Goal: Task Accomplishment & Management: Manage account settings

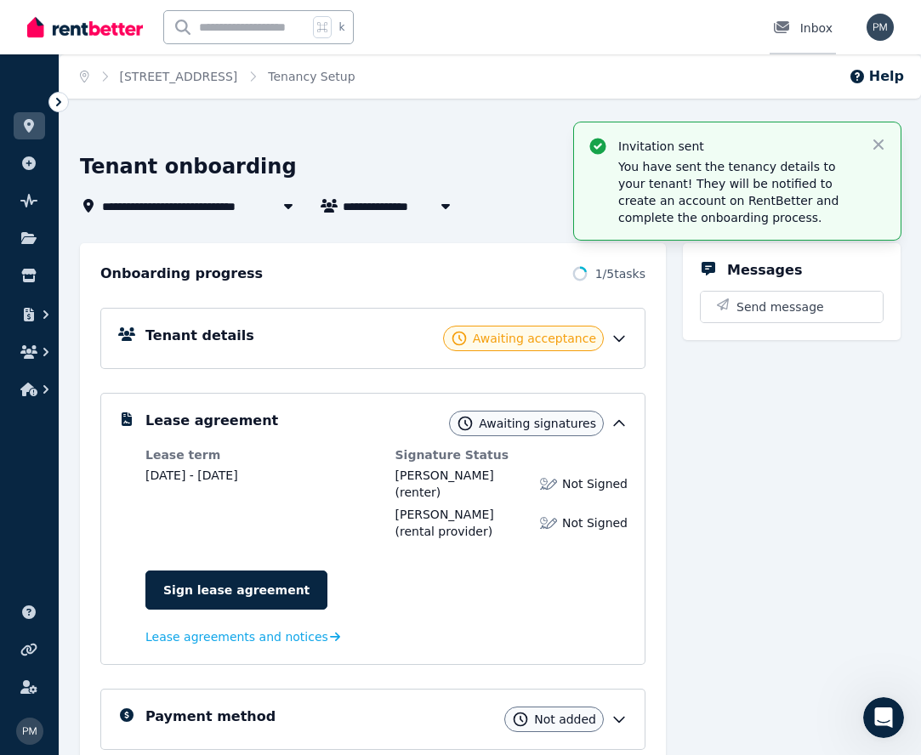
scroll to position [0, 1]
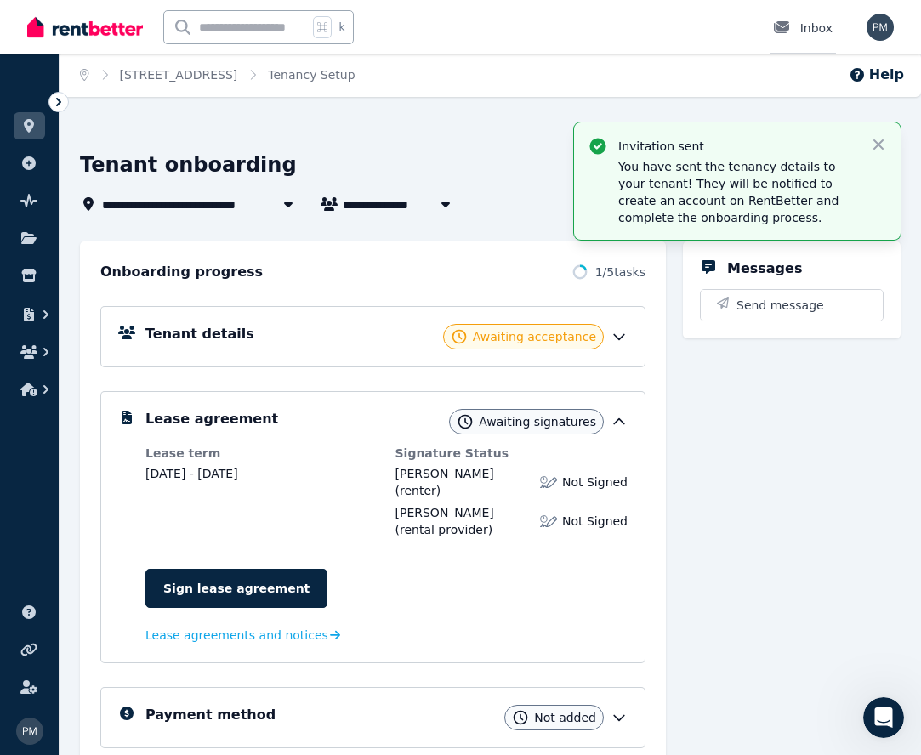
click at [814, 27] on div "Inbox" at bounding box center [803, 28] width 60 height 17
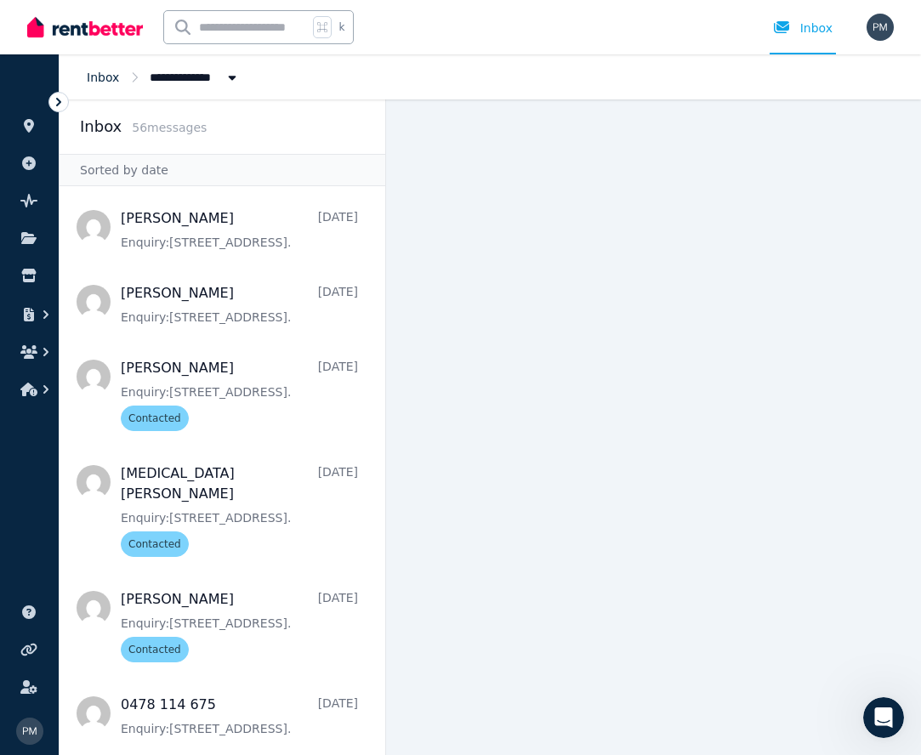
click at [101, 77] on link "Inbox" at bounding box center [103, 78] width 32 height 14
click at [60, 104] on icon at bounding box center [58, 102] width 5 height 9
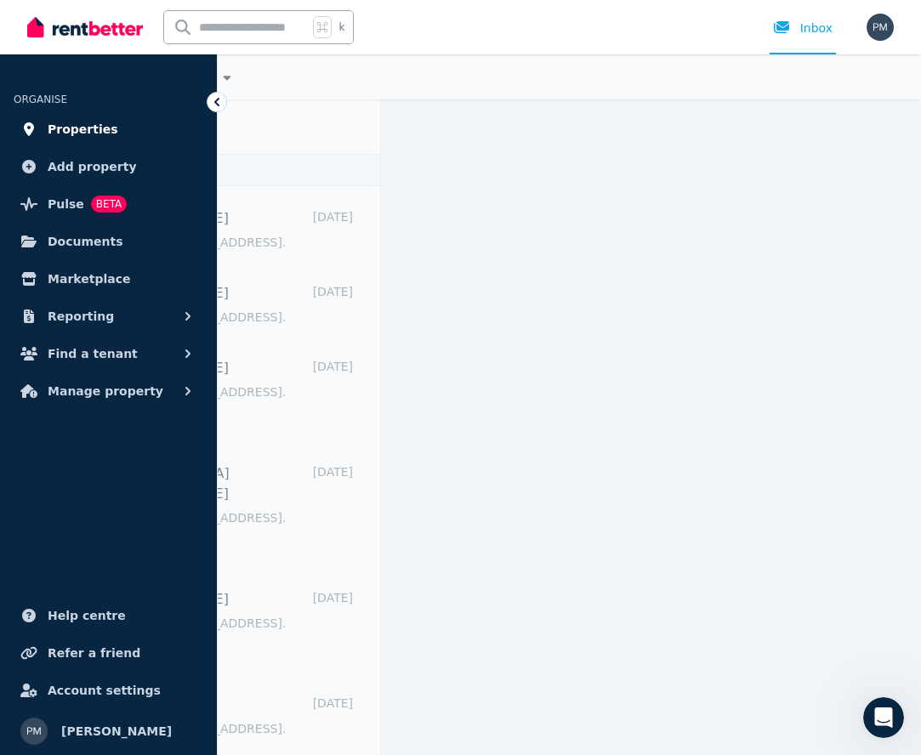
click at [74, 128] on span "Properties" at bounding box center [83, 129] width 71 height 20
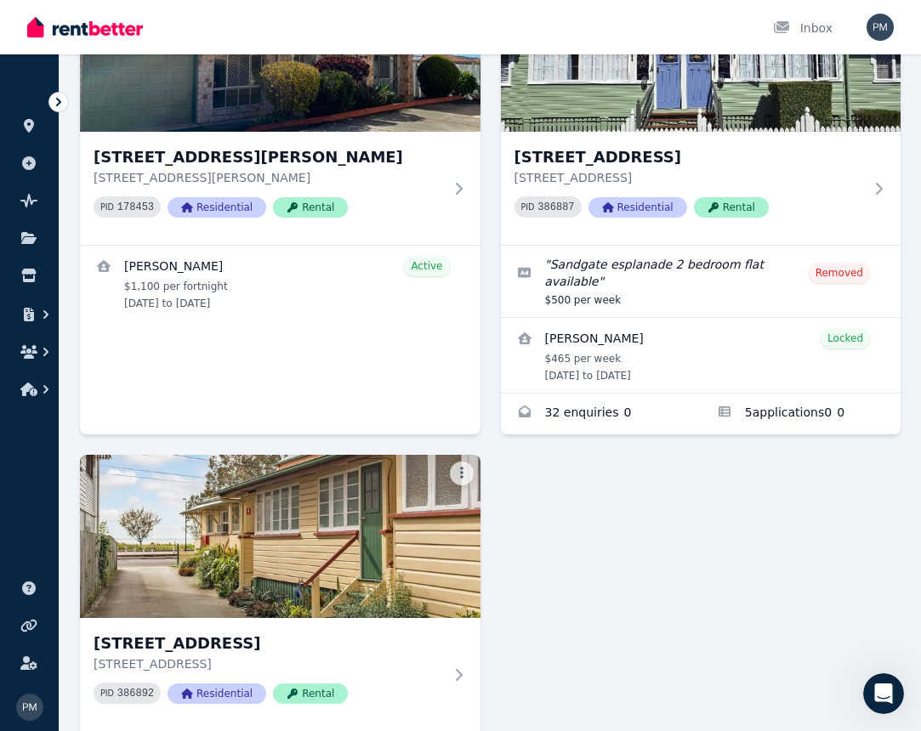
scroll to position [1449, 0]
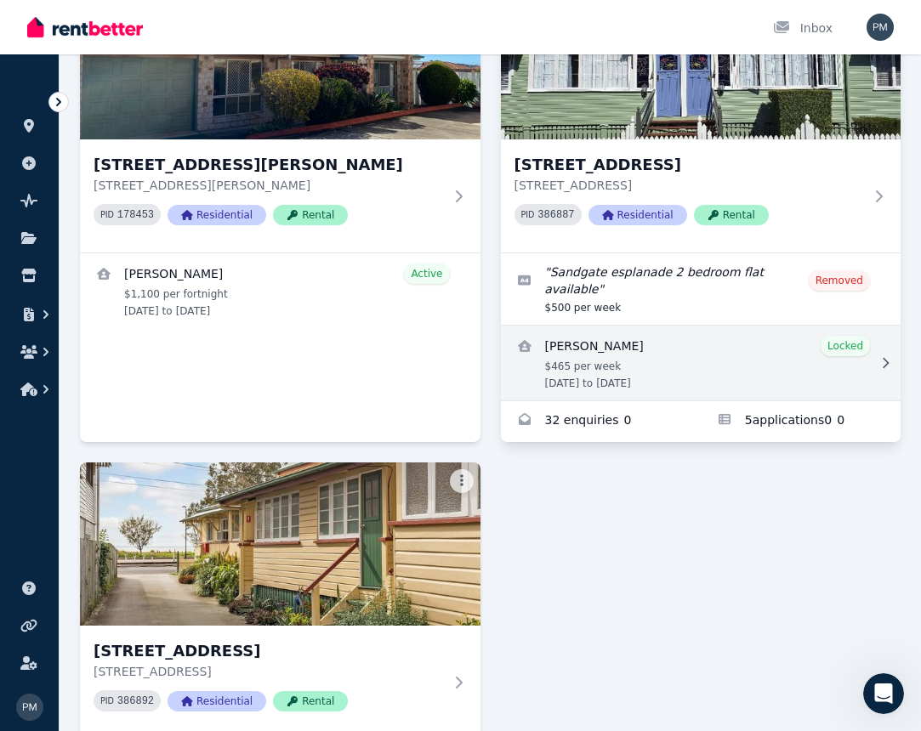
click at [595, 361] on link "View details for Jennifer Buskey" at bounding box center [701, 363] width 401 height 75
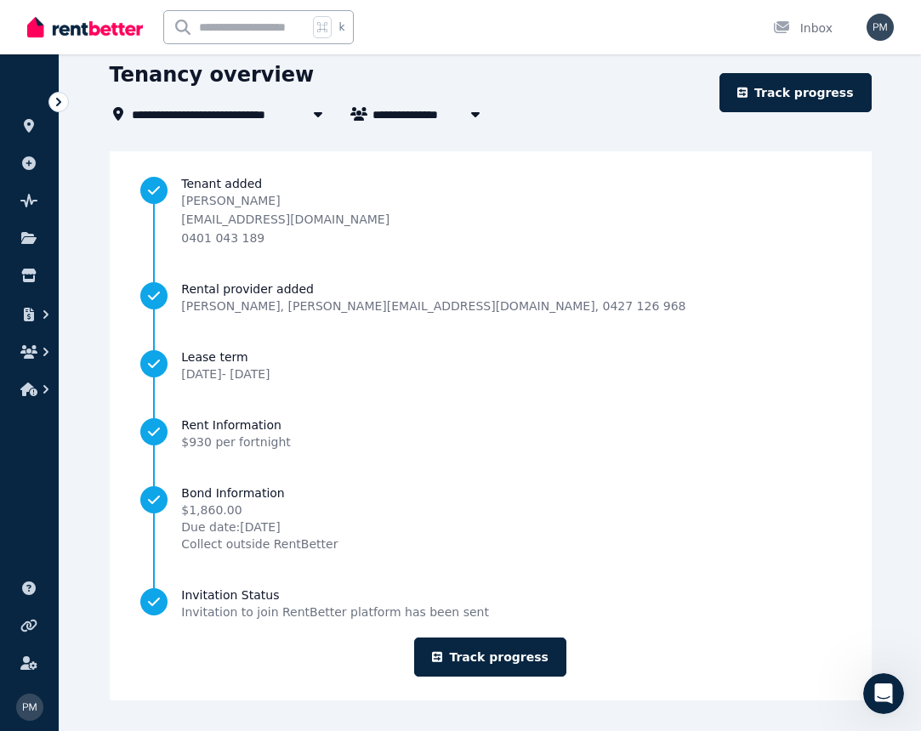
scroll to position [65, 1]
click at [59, 103] on icon at bounding box center [58, 102] width 5 height 9
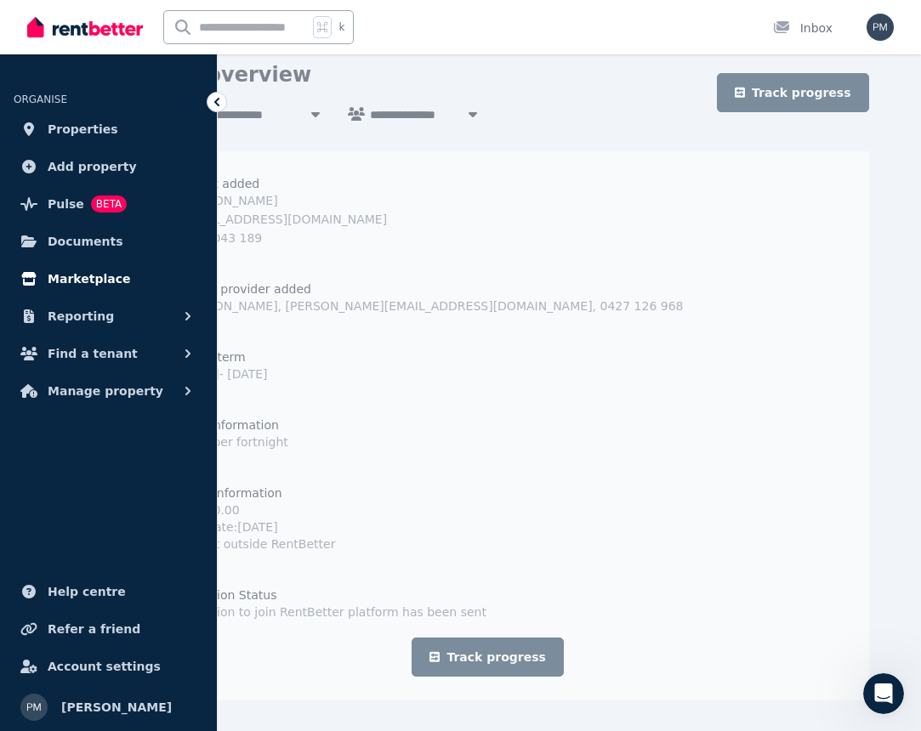
scroll to position [65, 0]
click at [116, 388] on span "Manage property" at bounding box center [106, 391] width 116 height 20
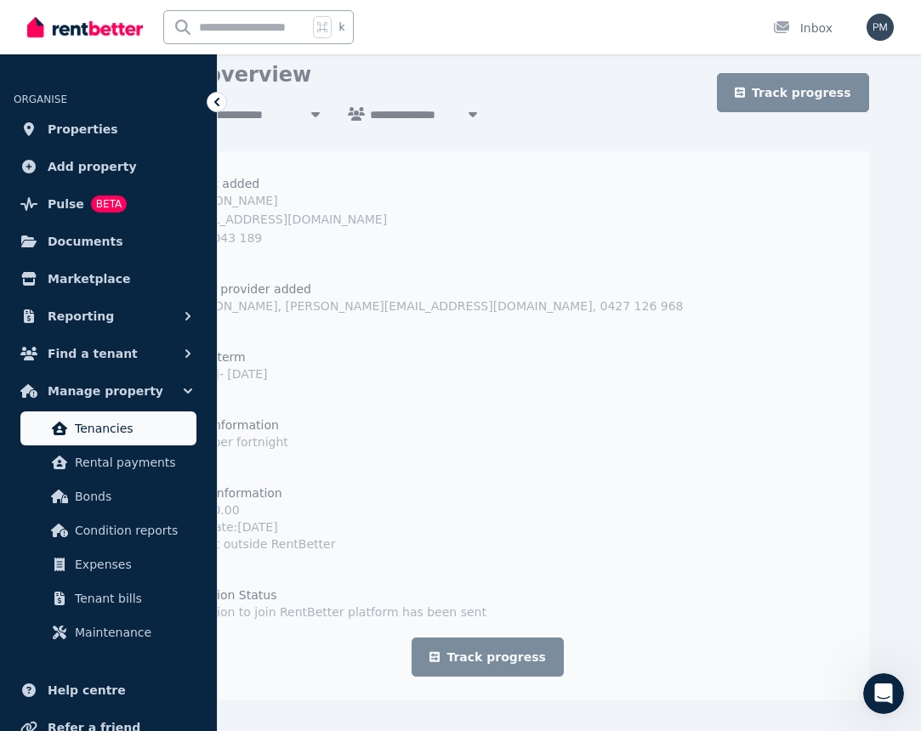
click at [116, 420] on span "Tenancies" at bounding box center [132, 428] width 115 height 20
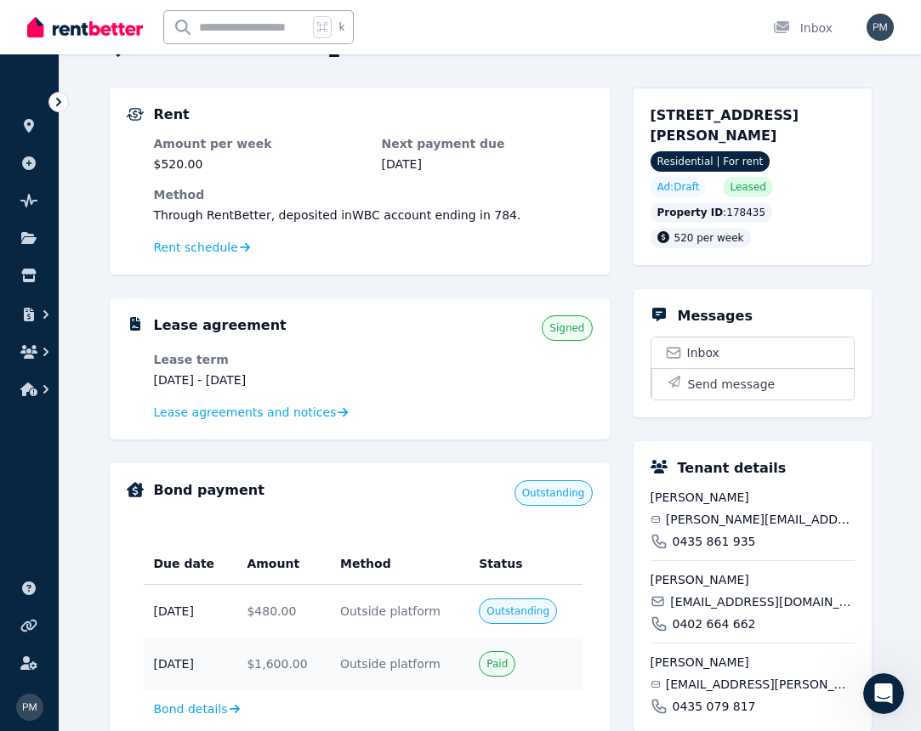
scroll to position [131, 0]
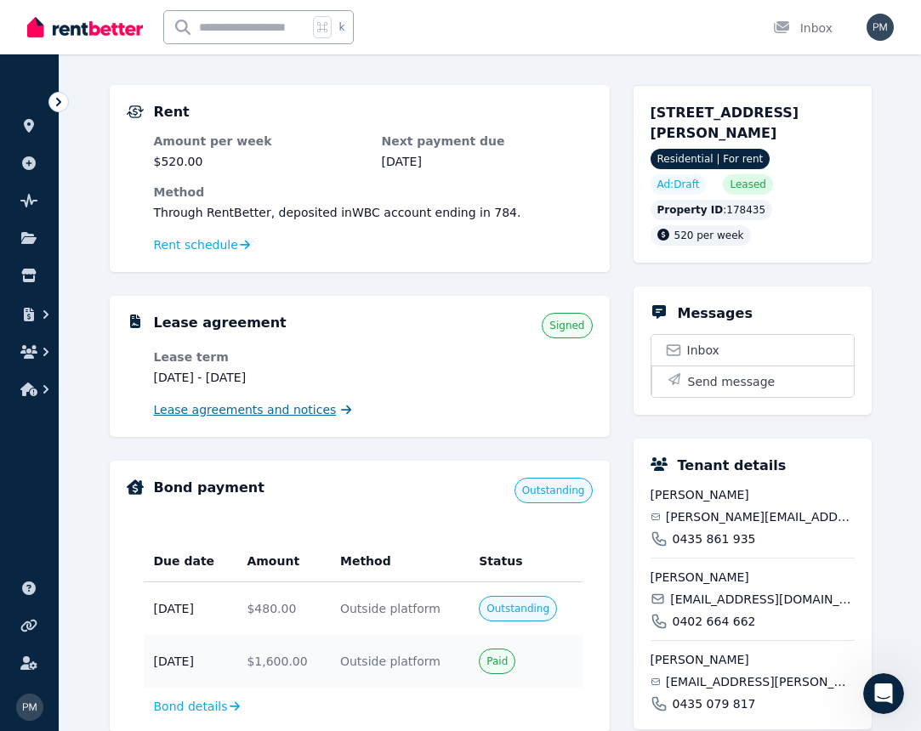
click at [270, 413] on span "Lease agreements and notices" at bounding box center [245, 409] width 183 height 17
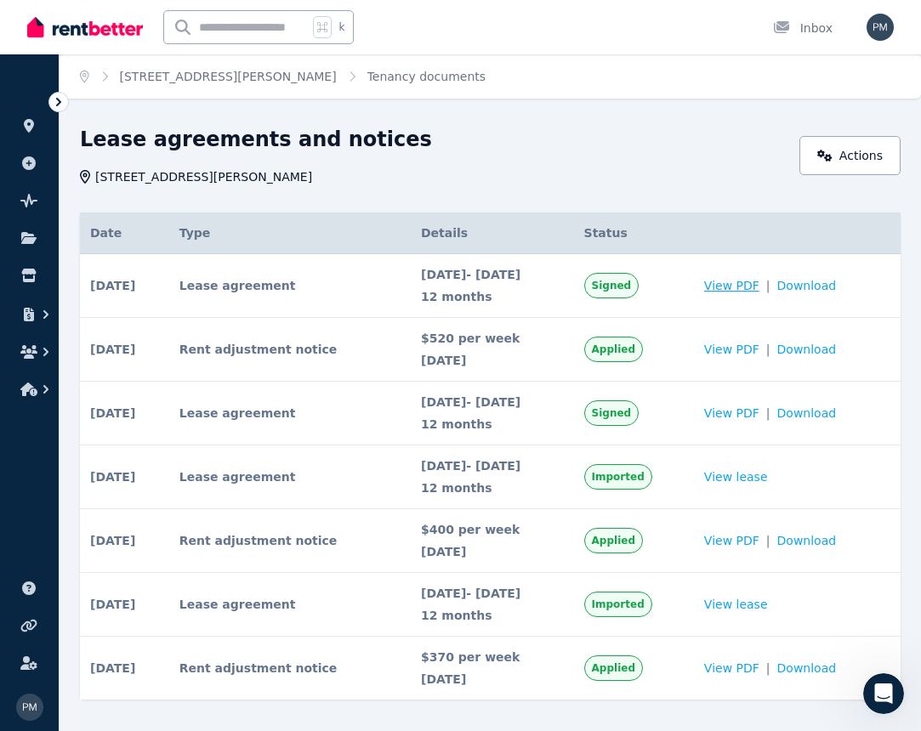
click at [754, 282] on span "View PDF" at bounding box center [731, 285] width 55 height 17
click at [823, 287] on span "Download" at bounding box center [807, 285] width 60 height 17
click at [61, 104] on icon at bounding box center [58, 102] width 17 height 17
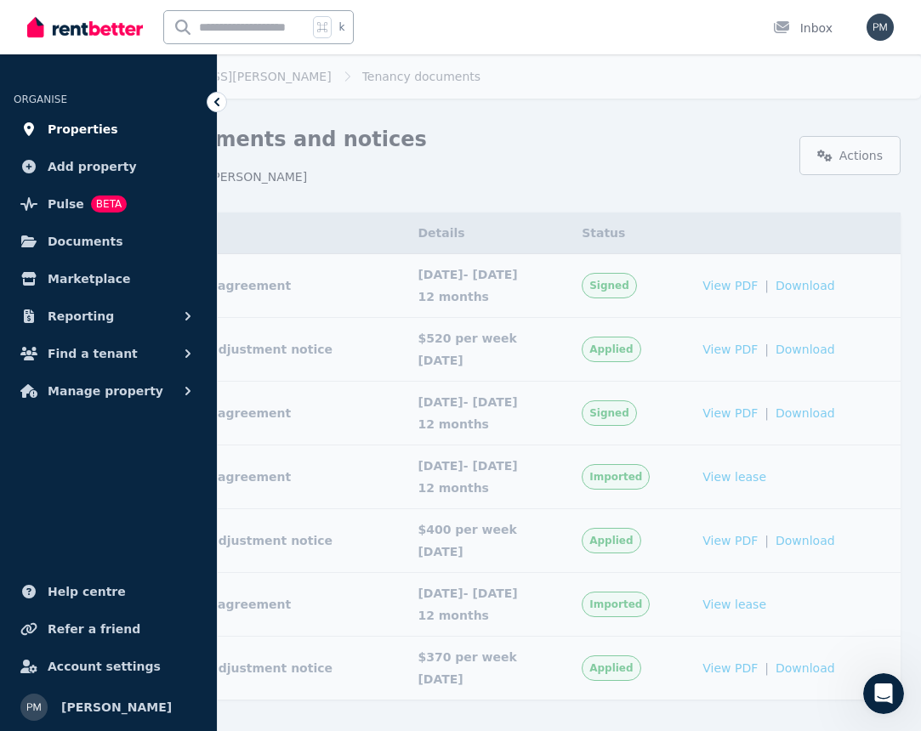
click at [83, 130] on span "Properties" at bounding box center [83, 129] width 71 height 20
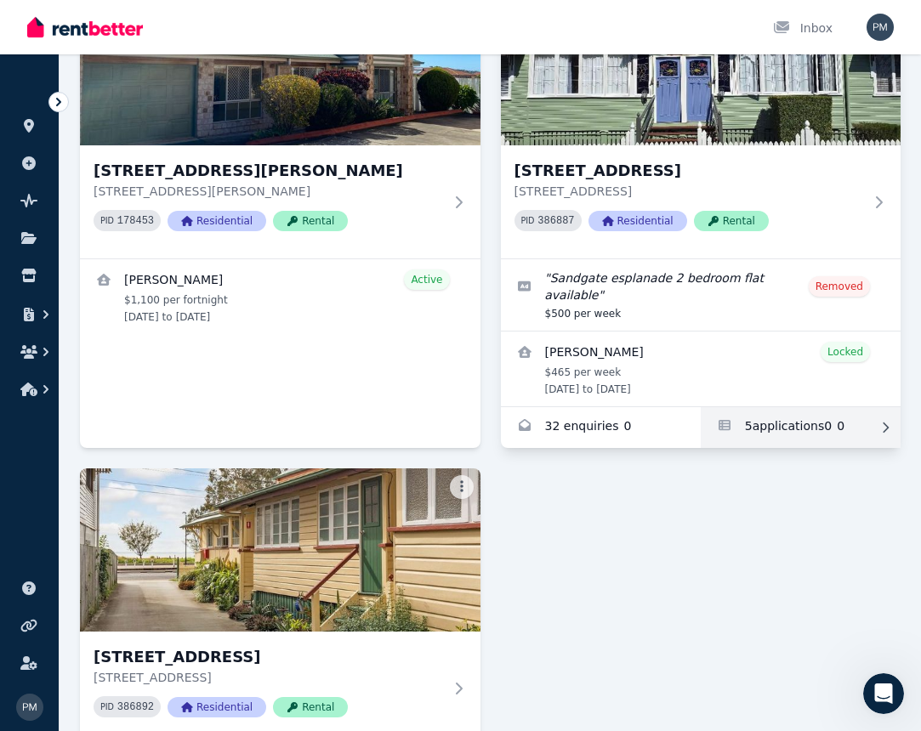
scroll to position [1446, 0]
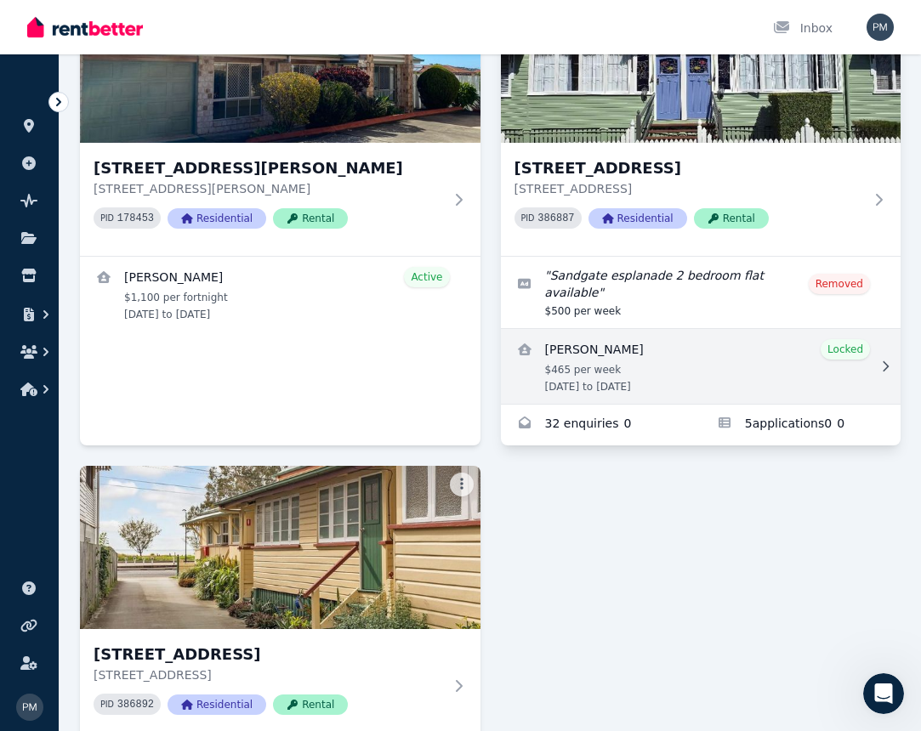
click at [719, 367] on link "View details for Jennifer Buskey" at bounding box center [701, 366] width 401 height 75
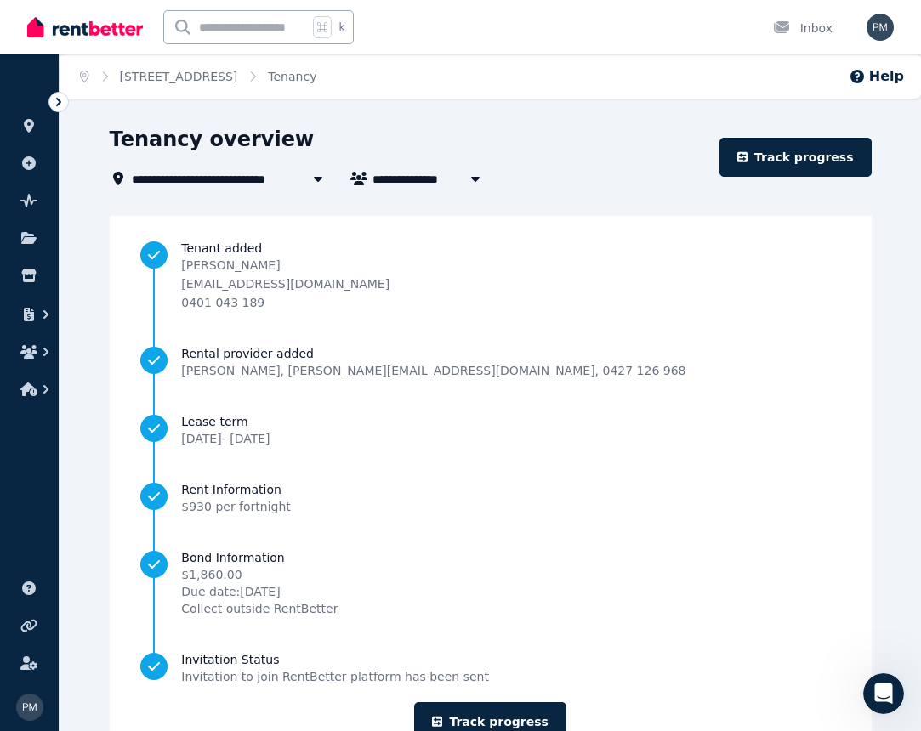
click at [475, 176] on icon "button" at bounding box center [475, 179] width 17 height 14
type input "**********"
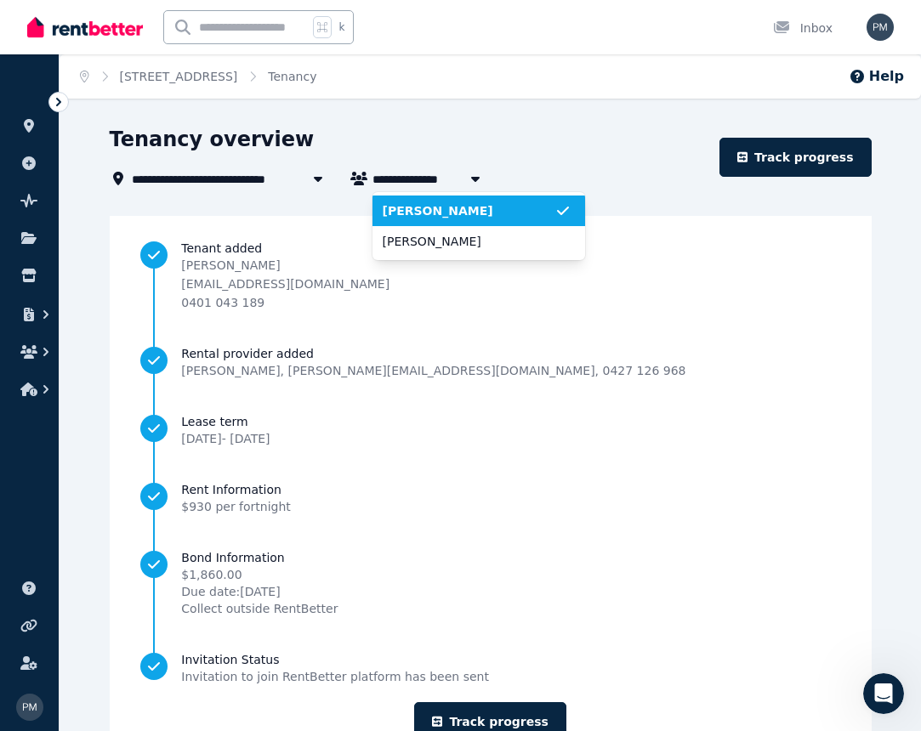
click at [452, 208] on span "[PERSON_NAME]" at bounding box center [469, 210] width 172 height 17
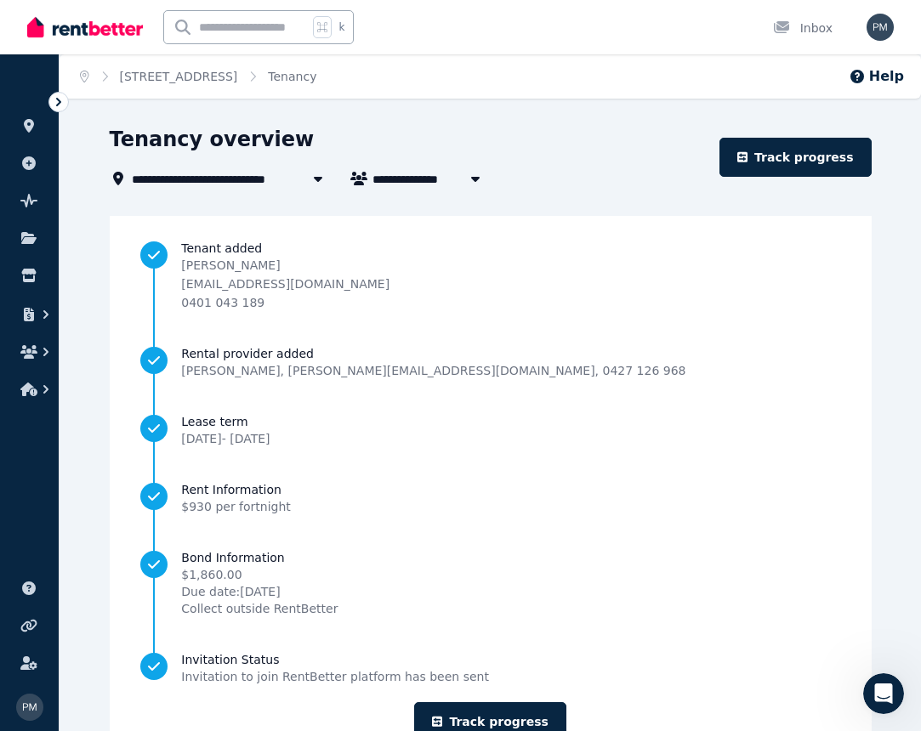
click at [62, 102] on icon at bounding box center [58, 102] width 17 height 17
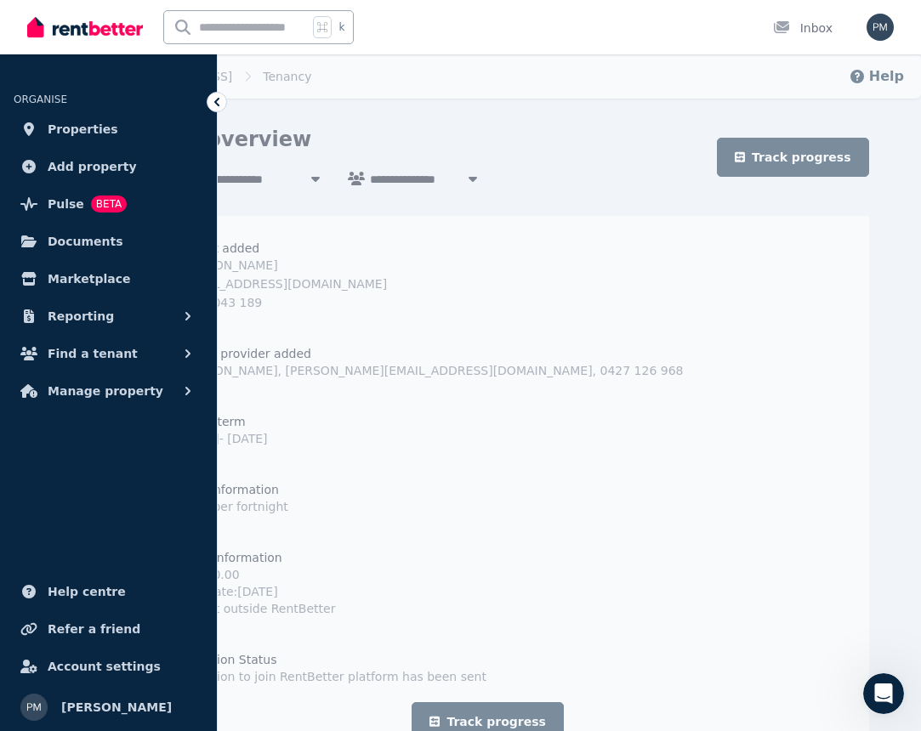
click at [438, 276] on div "[PERSON_NAME] [EMAIL_ADDRESS][DOMAIN_NAME] 0401 043 189" at bounding box center [508, 284] width 658 height 54
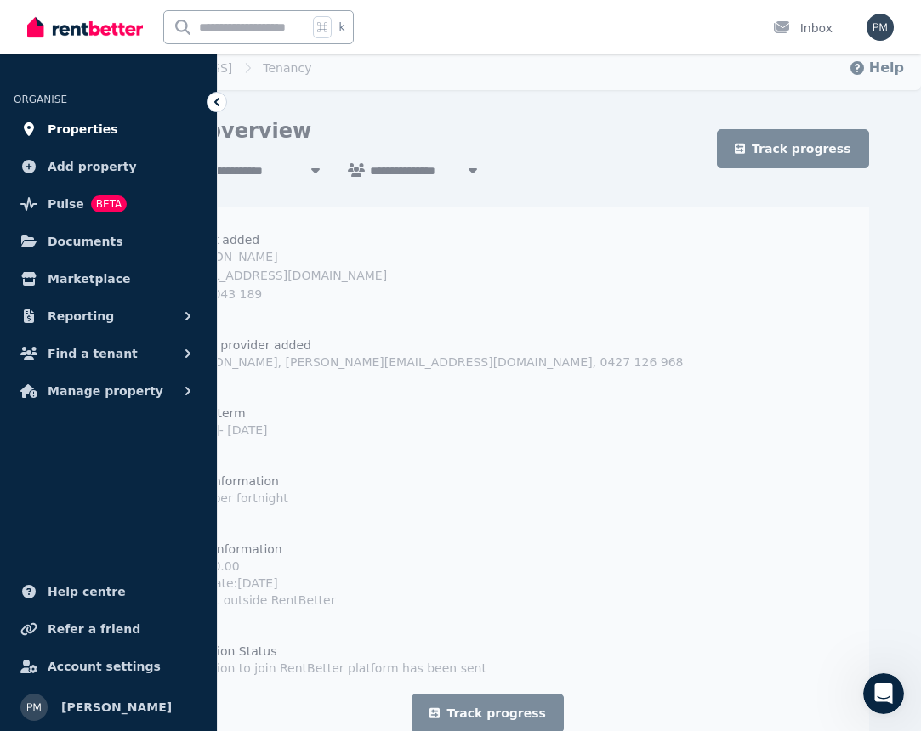
click at [99, 127] on span "Properties" at bounding box center [83, 129] width 71 height 20
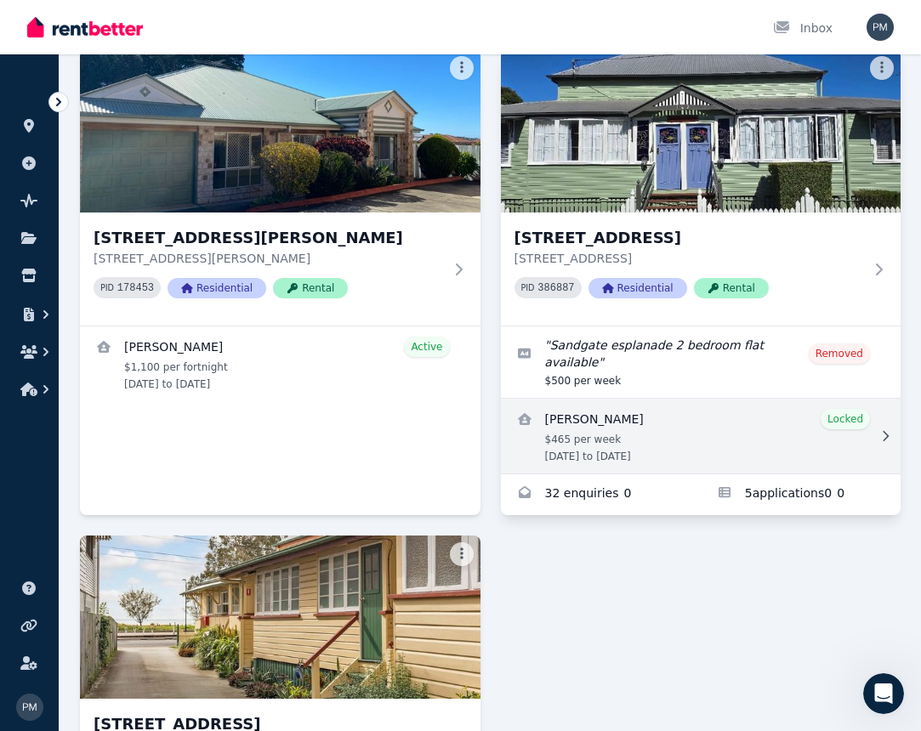
scroll to position [1372, 0]
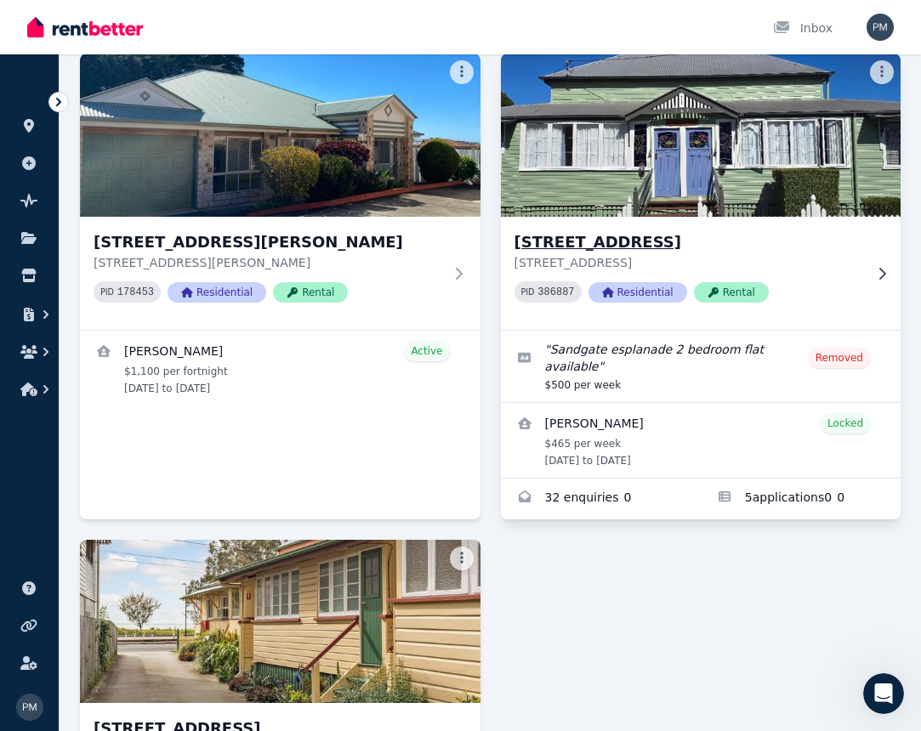
click at [692, 207] on img at bounding box center [701, 135] width 420 height 172
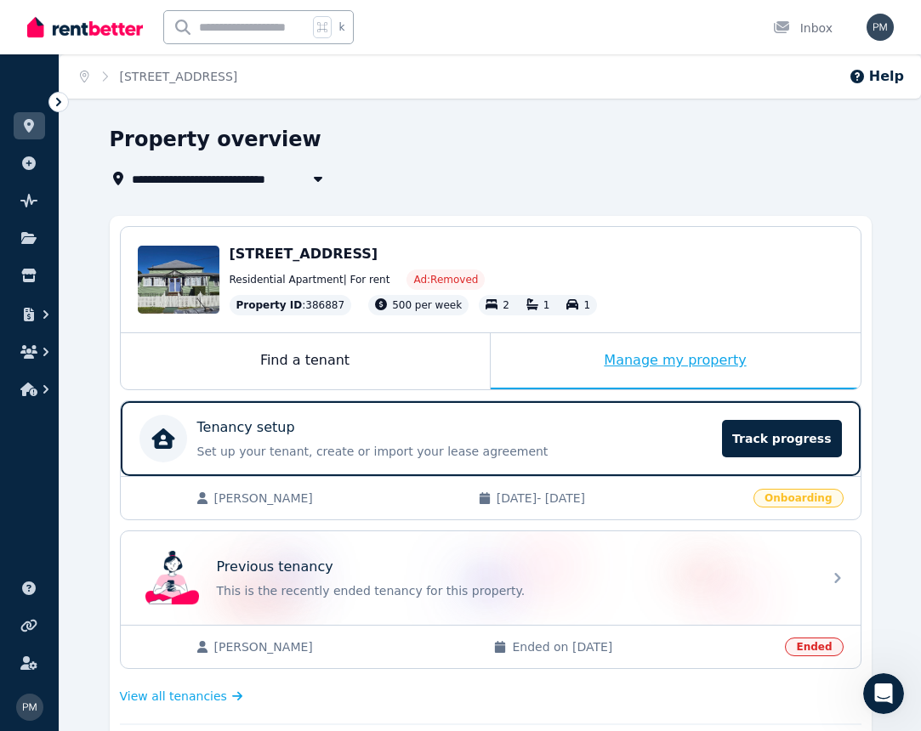
click at [688, 356] on div "Manage my property" at bounding box center [676, 361] width 370 height 56
click at [646, 360] on div "Manage my property" at bounding box center [676, 361] width 370 height 56
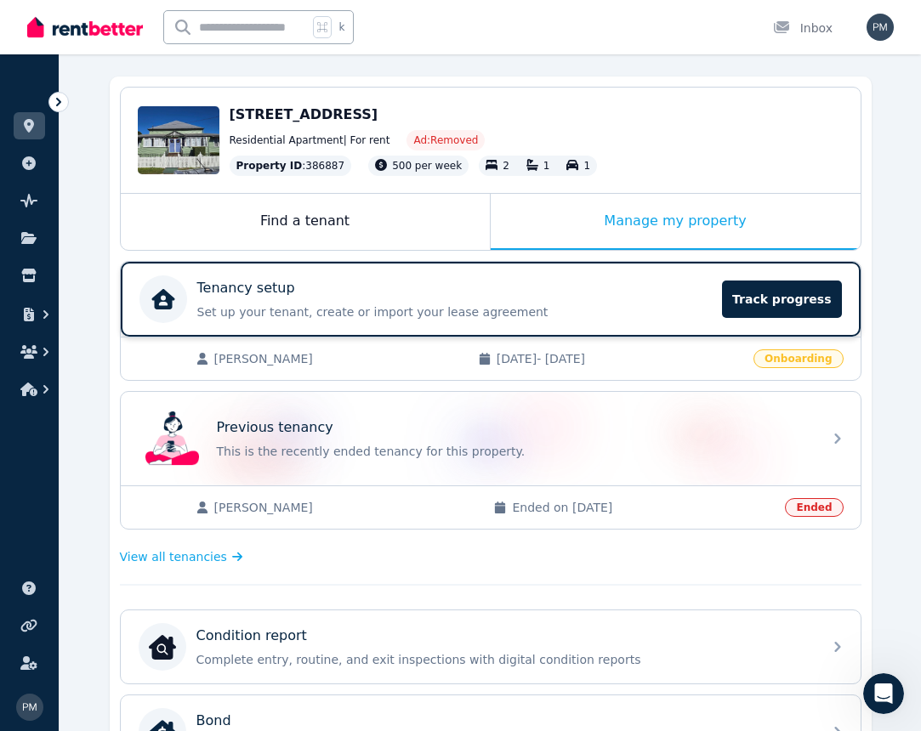
scroll to position [139, 0]
click at [382, 359] on span "[PERSON_NAME]" at bounding box center [337, 358] width 247 height 17
click at [607, 361] on span "[DATE] - [DATE]" at bounding box center [620, 358] width 247 height 17
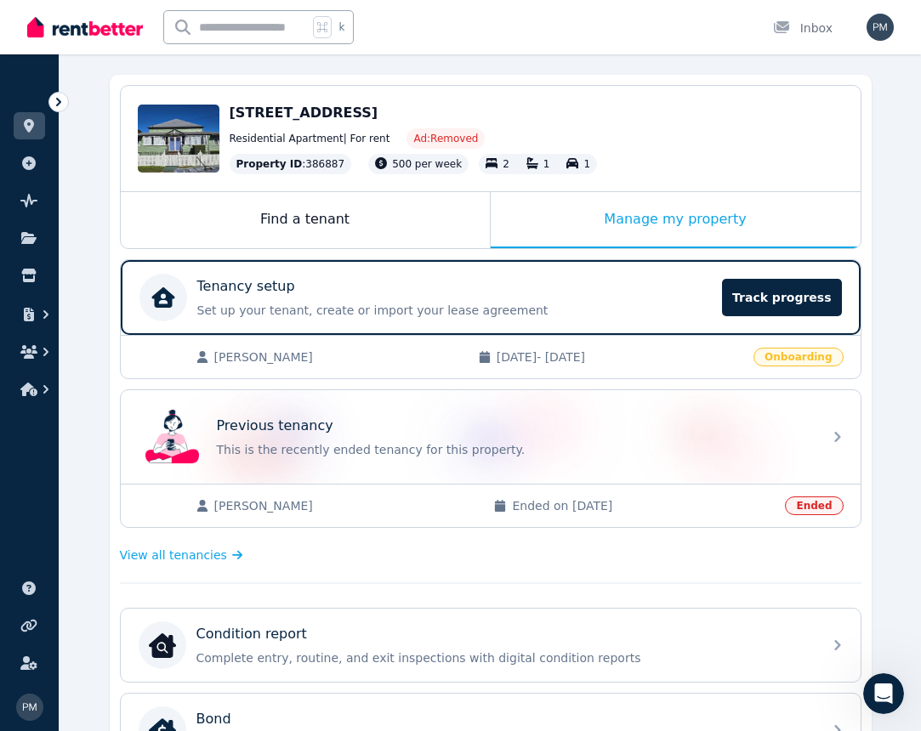
scroll to position [141, 0]
click at [792, 361] on span "Onboarding" at bounding box center [798, 357] width 89 height 19
click at [255, 350] on span "[PERSON_NAME]" at bounding box center [337, 357] width 247 height 17
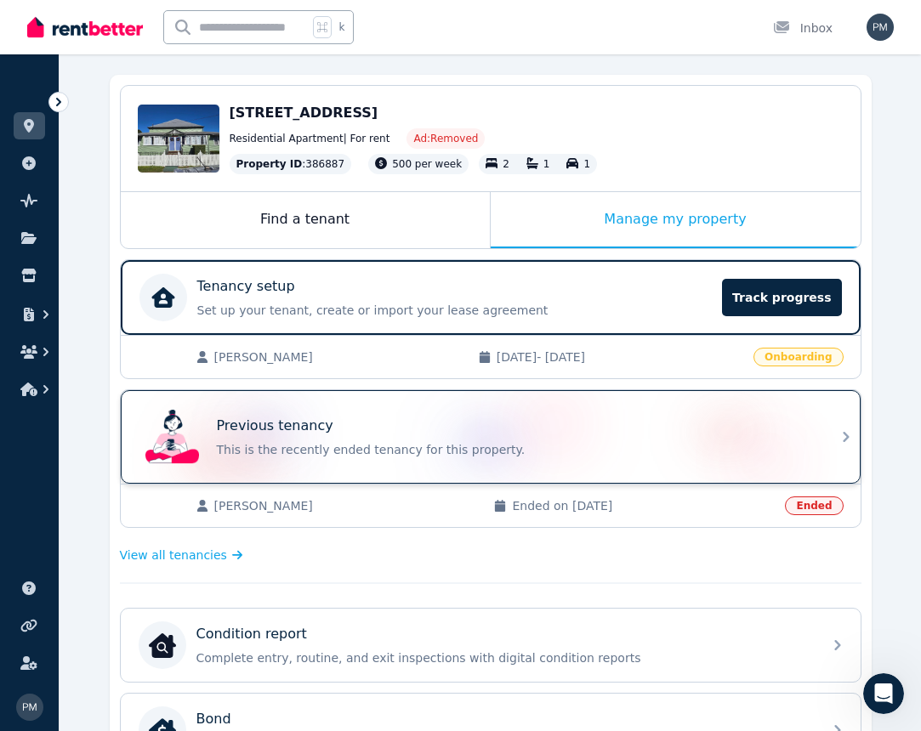
click at [408, 397] on div "4/[GEOGRAPHIC_DATA] Edit [STREET_ADDRESS] Residential Apartment | For rent Ad: …" at bounding box center [491, 639] width 762 height 1129
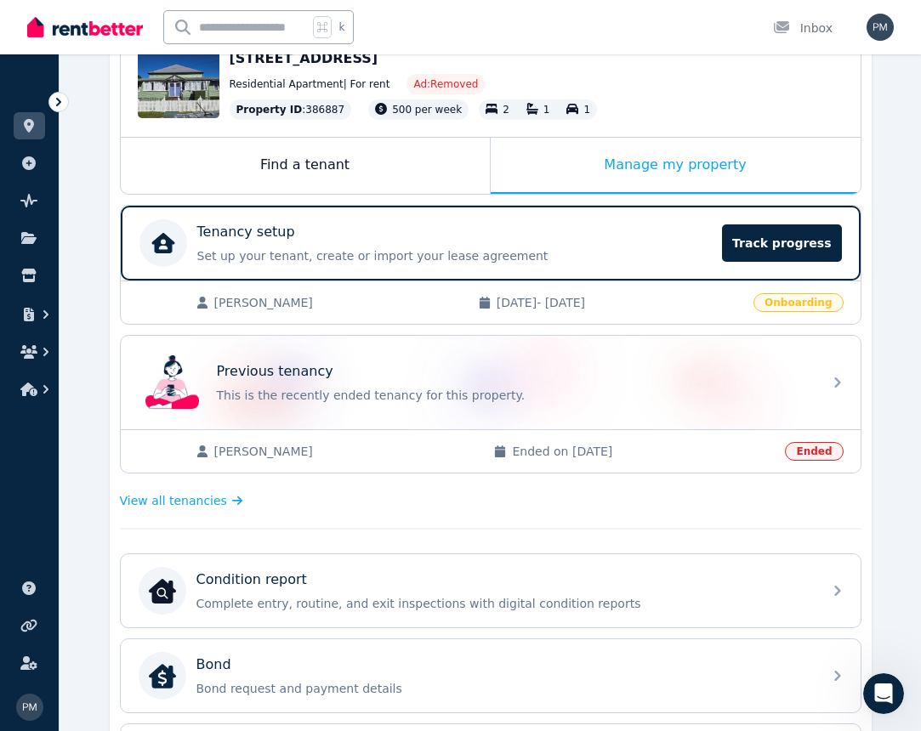
scroll to position [196, 0]
click at [328, 302] on span "[PERSON_NAME]" at bounding box center [337, 301] width 247 height 17
click at [259, 304] on span "[PERSON_NAME]" at bounding box center [337, 301] width 247 height 17
drag, startPoint x: 259, startPoint y: 304, endPoint x: 346, endPoint y: 252, distance: 101.8
click at [276, 299] on span "[PERSON_NAME]" at bounding box center [337, 301] width 247 height 17
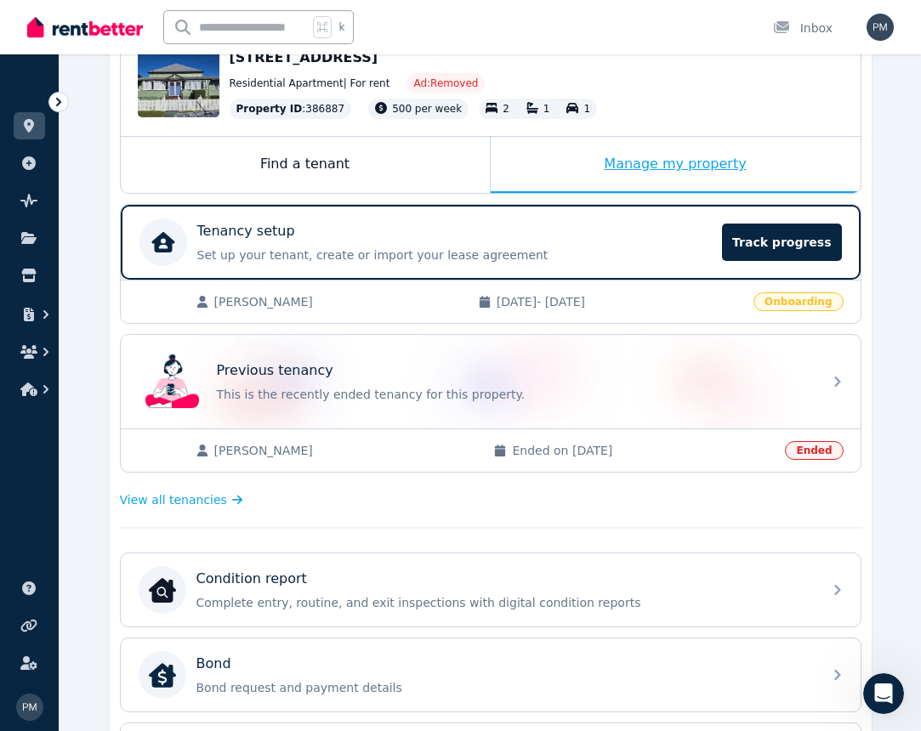
click at [654, 166] on div "Manage my property" at bounding box center [676, 165] width 370 height 56
click at [845, 304] on div "[PERSON_NAME] [DATE] - [DATE] Onboarding" at bounding box center [491, 301] width 740 height 43
click at [829, 302] on span "Onboarding" at bounding box center [798, 302] width 89 height 19
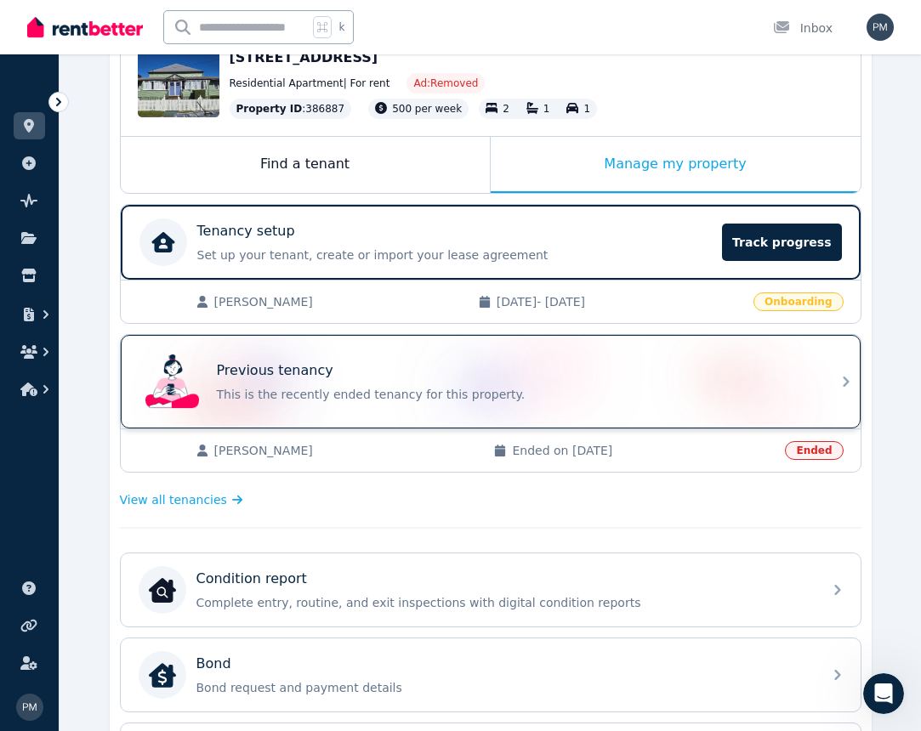
click at [845, 381] on icon at bounding box center [846, 382] width 20 height 20
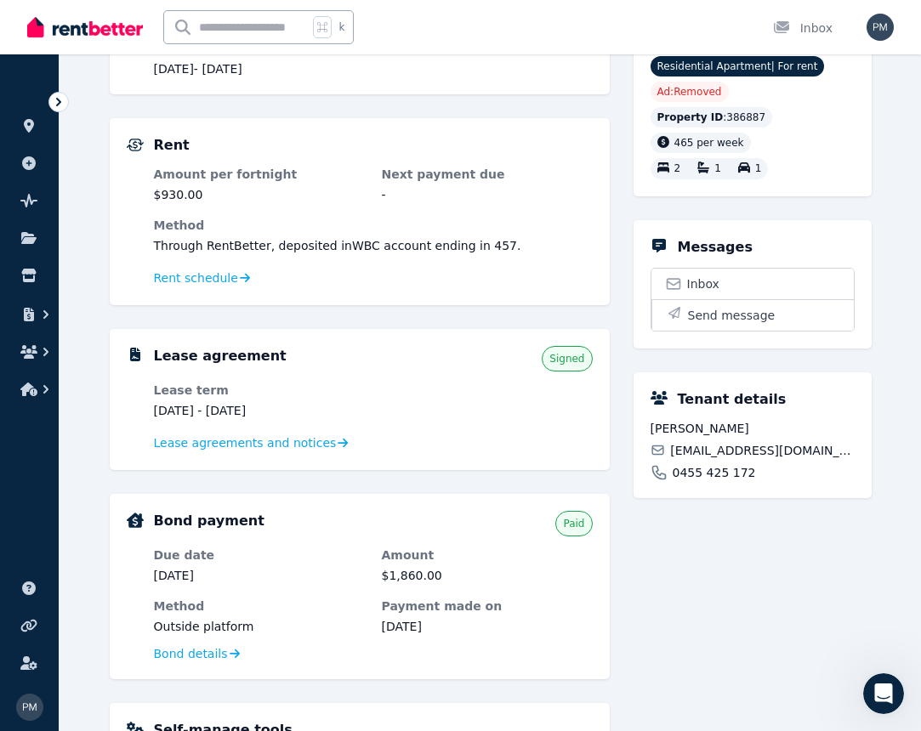
scroll to position [248, 0]
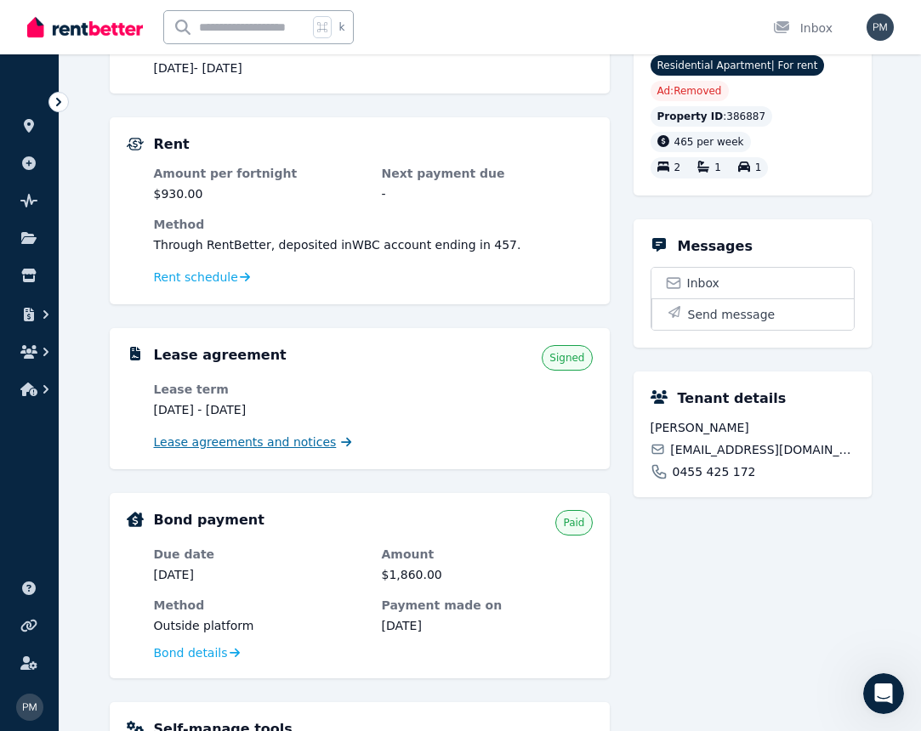
click at [299, 441] on span "Lease agreements and notices" at bounding box center [245, 442] width 183 height 17
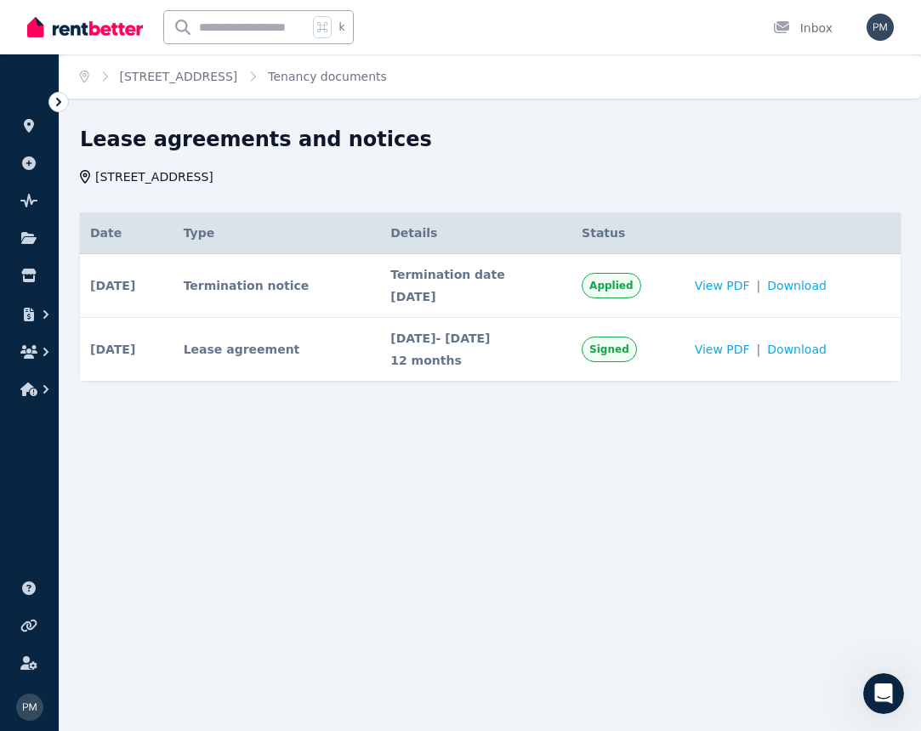
click at [276, 353] on td "Lease agreement" at bounding box center [278, 350] width 208 height 64
click at [238, 77] on link "[STREET_ADDRESS]" at bounding box center [179, 77] width 118 height 14
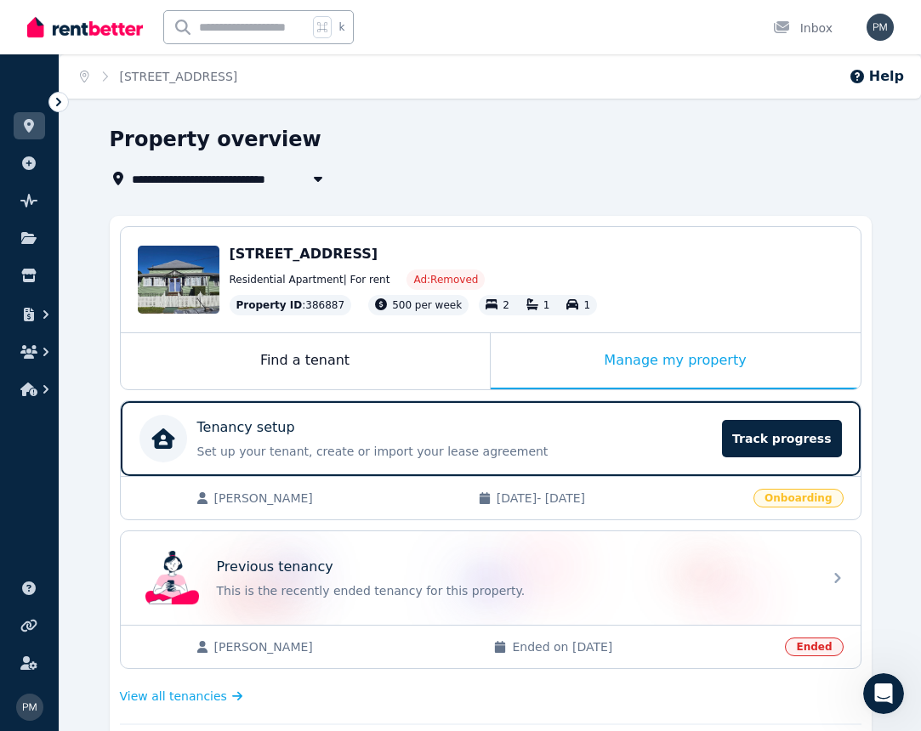
click at [587, 495] on span "[DATE] - [DATE]" at bounding box center [620, 498] width 247 height 17
click at [784, 498] on span "Onboarding" at bounding box center [798, 498] width 89 height 19
click at [762, 439] on span "Track progress" at bounding box center [781, 438] width 119 height 37
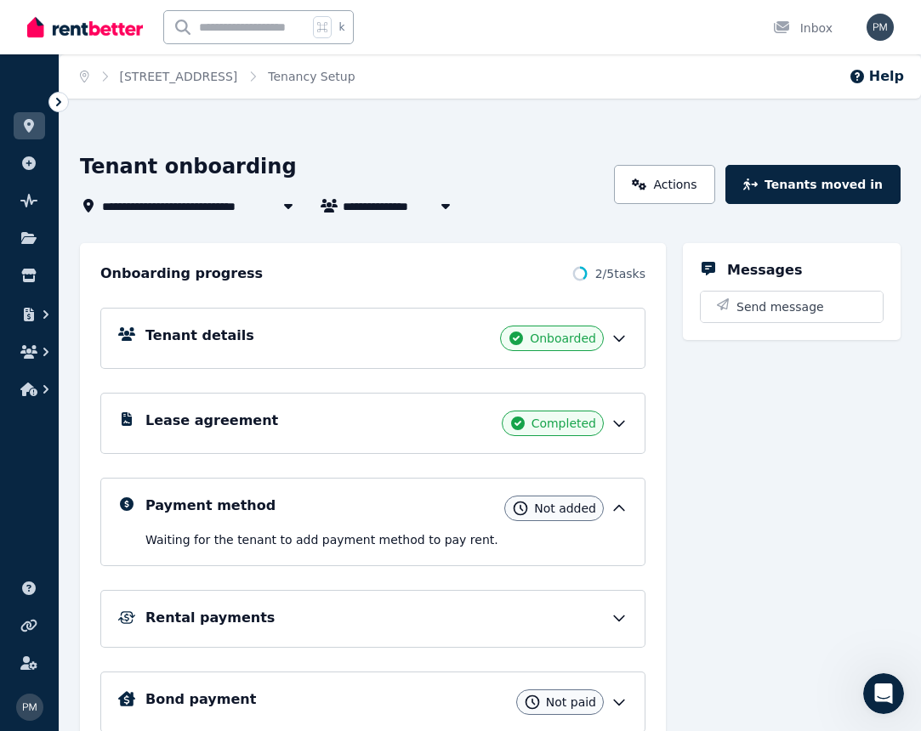
click at [623, 424] on icon at bounding box center [619, 423] width 17 height 17
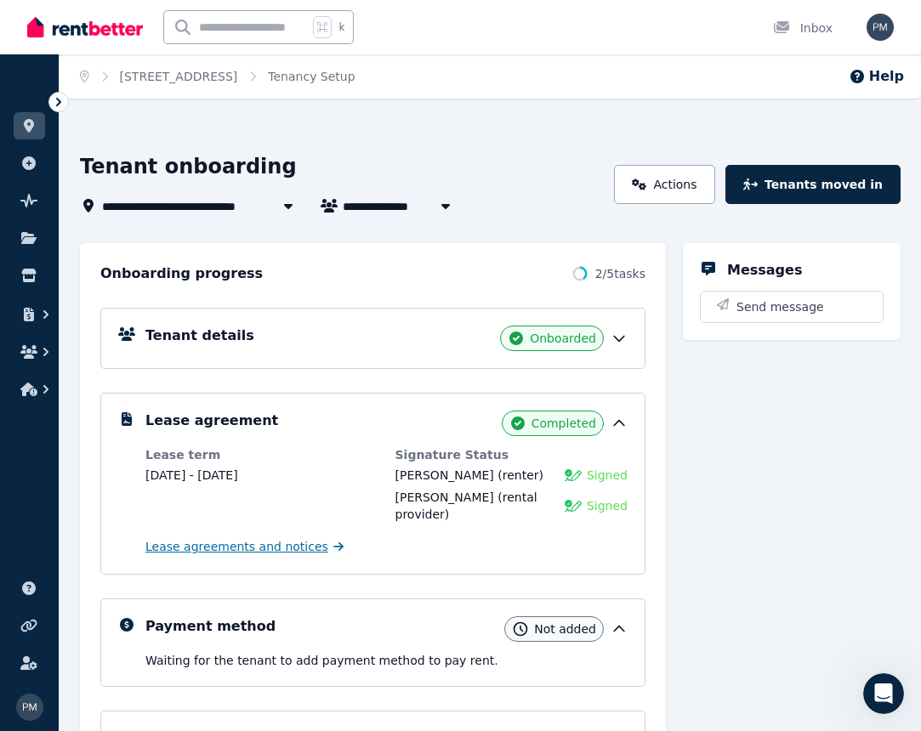
click at [251, 549] on span "Lease agreements and notices" at bounding box center [236, 546] width 183 height 17
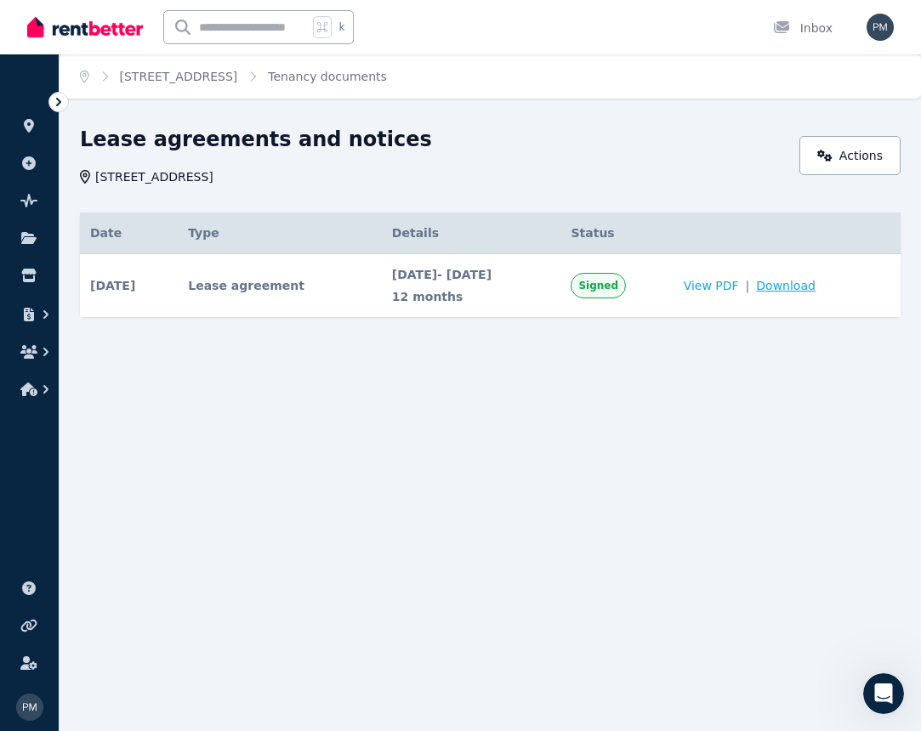
click at [816, 283] on span "Download" at bounding box center [786, 285] width 60 height 17
click at [225, 77] on link "[STREET_ADDRESS]" at bounding box center [179, 77] width 118 height 14
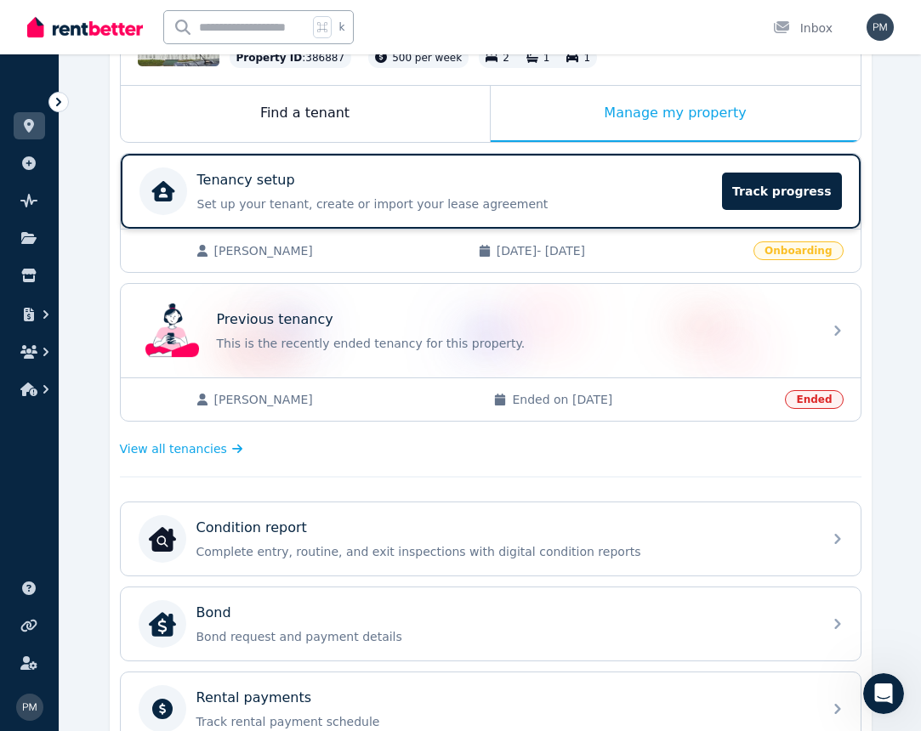
scroll to position [248, 1]
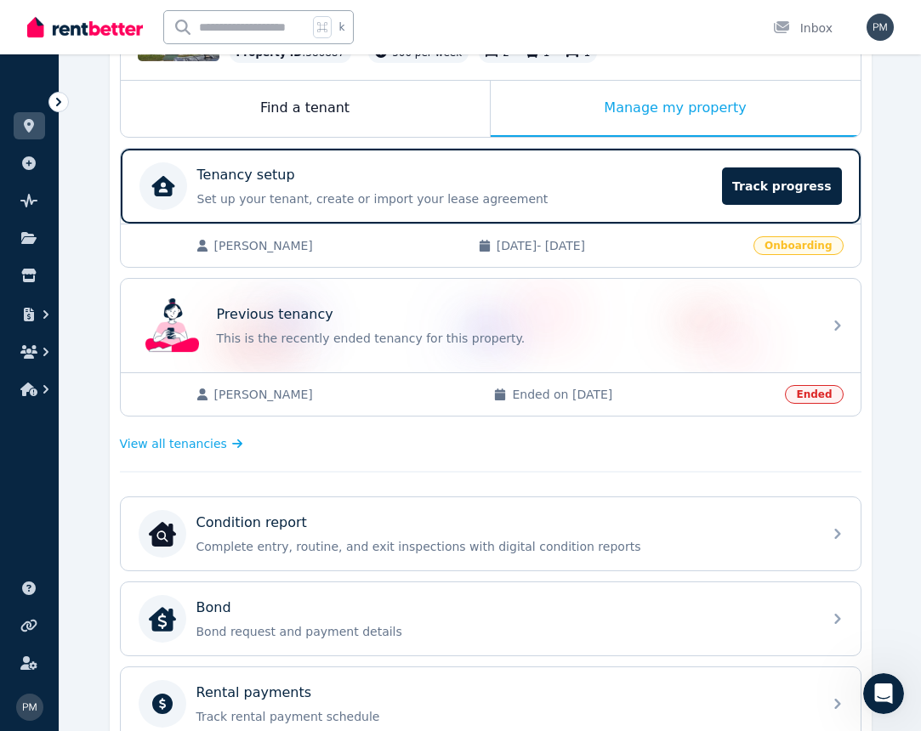
click at [710, 250] on span "[DATE] - [DATE]" at bounding box center [620, 245] width 247 height 17
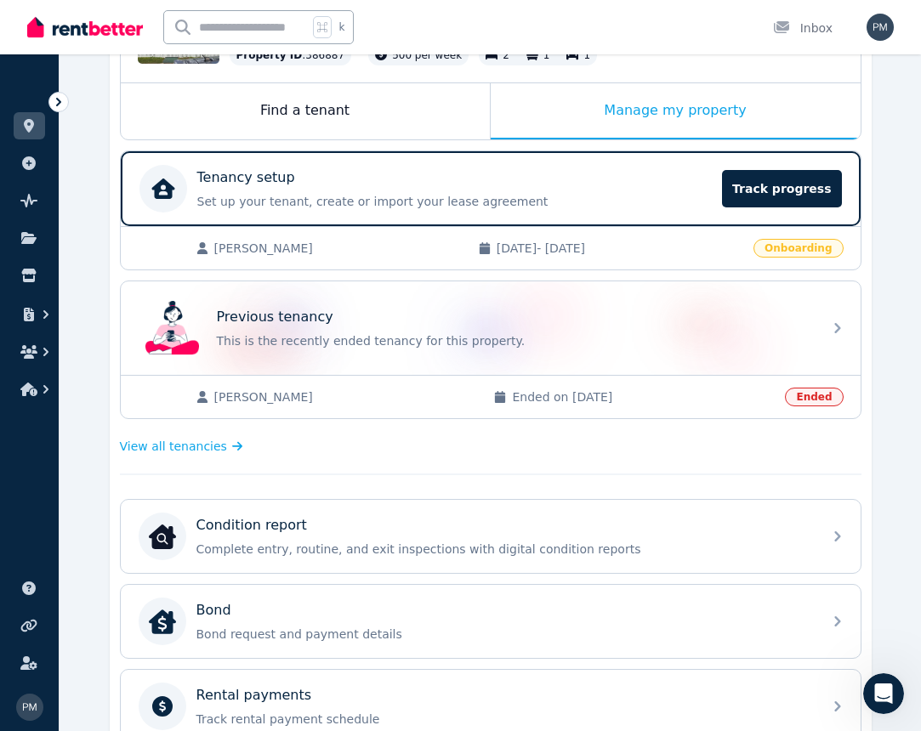
click at [808, 249] on span "Onboarding" at bounding box center [798, 248] width 89 height 19
click at [331, 247] on span "[PERSON_NAME]" at bounding box center [337, 248] width 247 height 17
click at [561, 182] on div "Tenancy setup" at bounding box center [454, 178] width 515 height 20
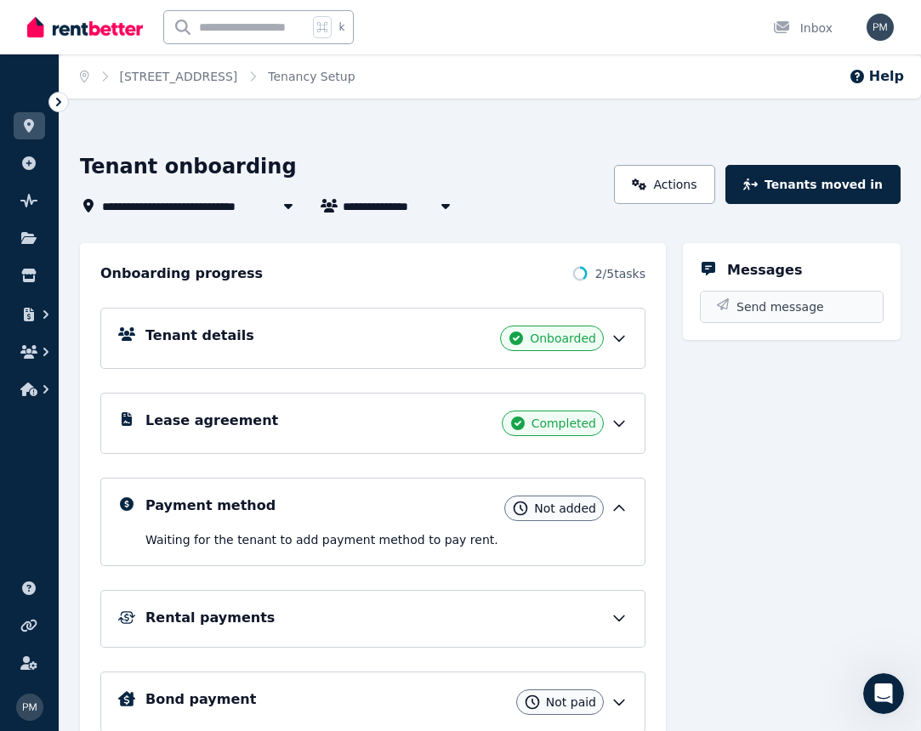
click at [819, 311] on button "Send message" at bounding box center [792, 307] width 182 height 31
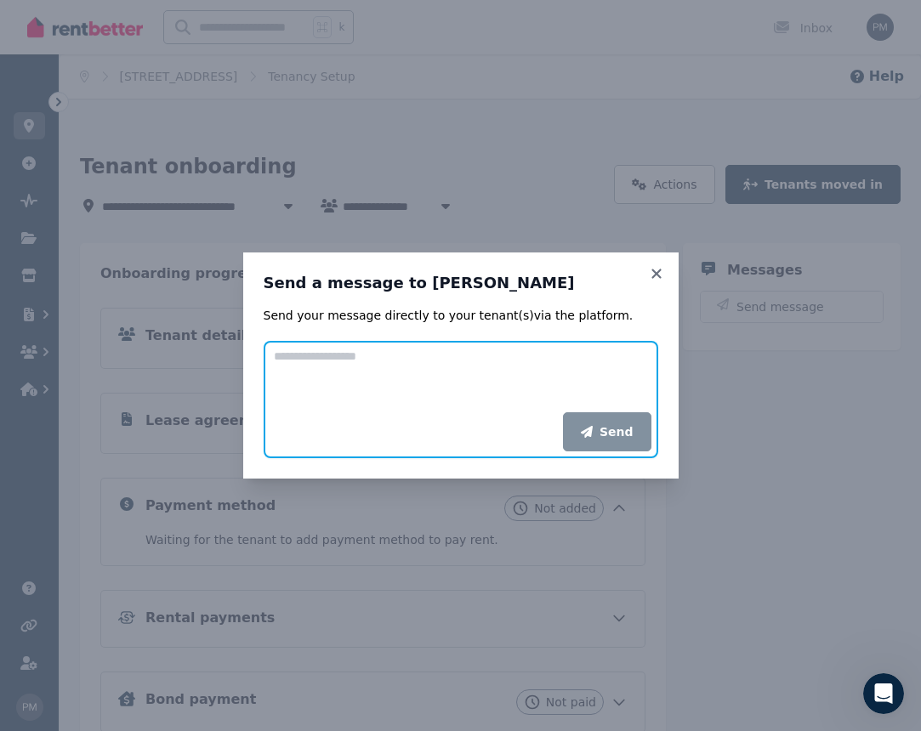
click at [578, 373] on textarea "Add your message" at bounding box center [461, 376] width 395 height 71
click at [659, 273] on icon at bounding box center [656, 273] width 17 height 15
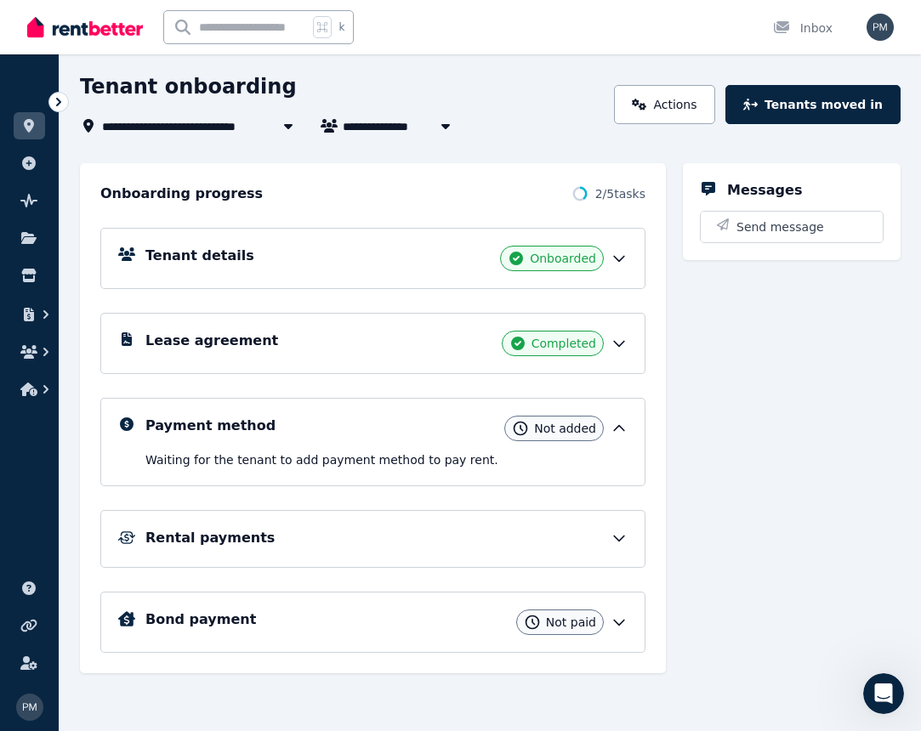
scroll to position [80, 0]
click at [618, 618] on icon at bounding box center [619, 622] width 17 height 17
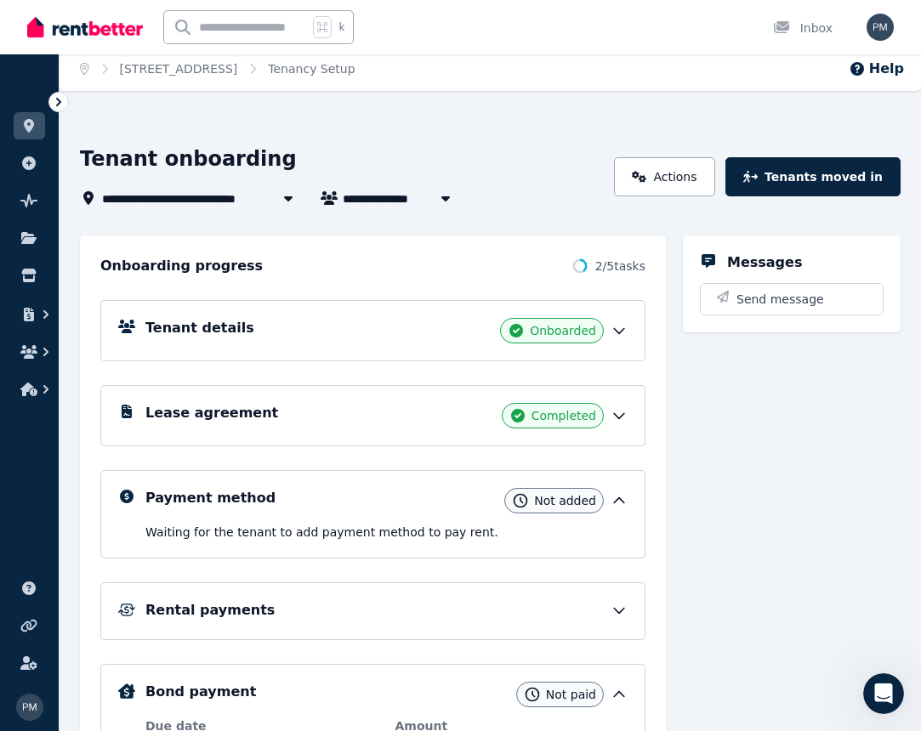
scroll to position [8, 0]
click at [428, 200] on span "[PERSON_NAME]" at bounding box center [407, 198] width 129 height 20
type input "**********"
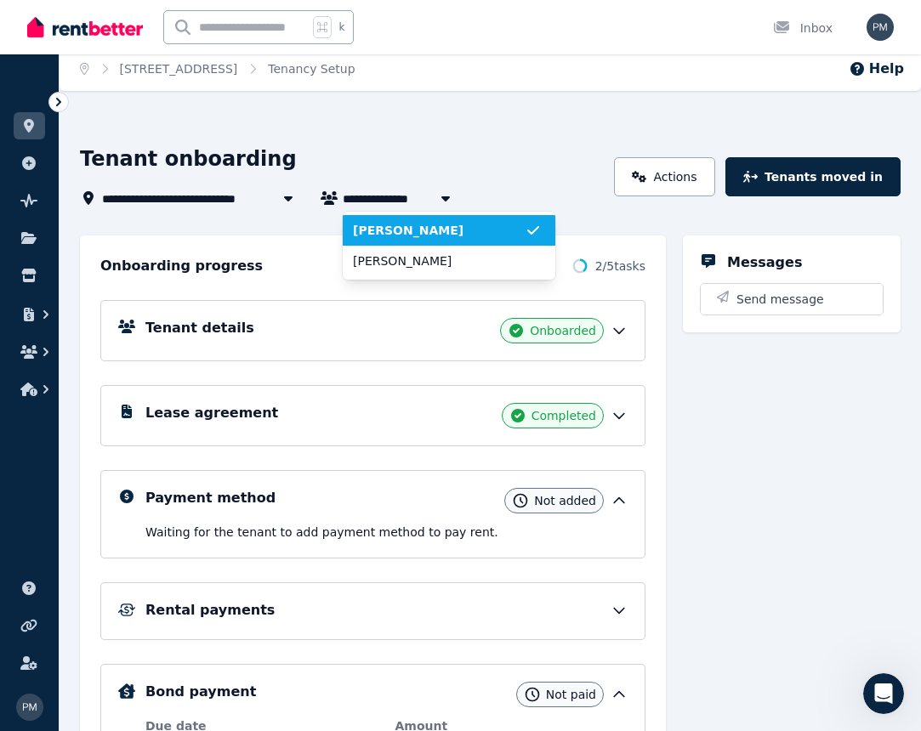
click at [467, 228] on span "[PERSON_NAME]" at bounding box center [439, 230] width 172 height 17
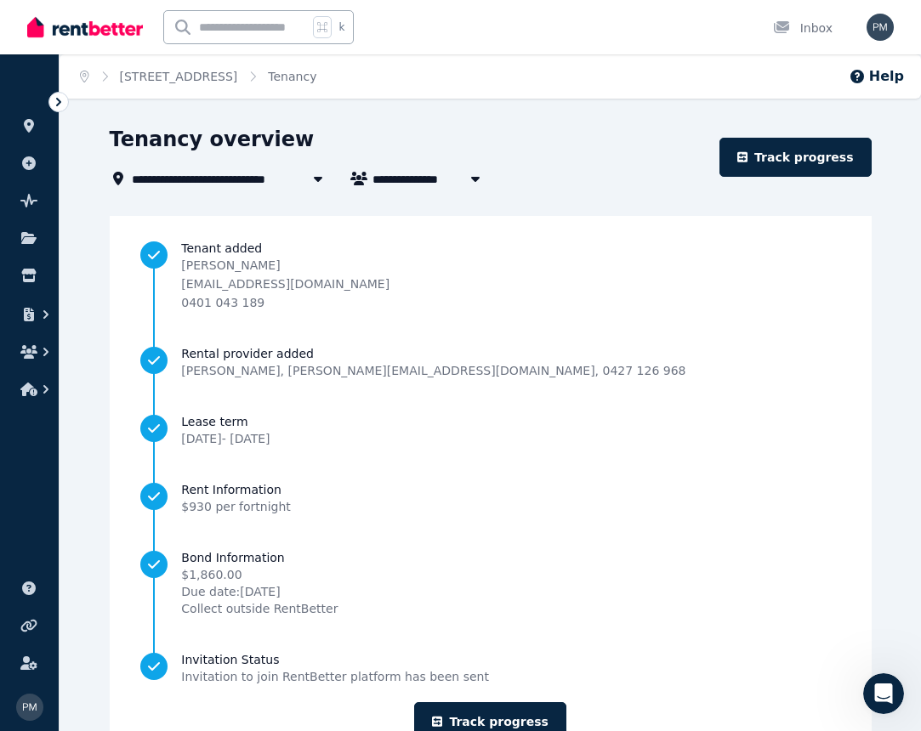
scroll to position [1, 0]
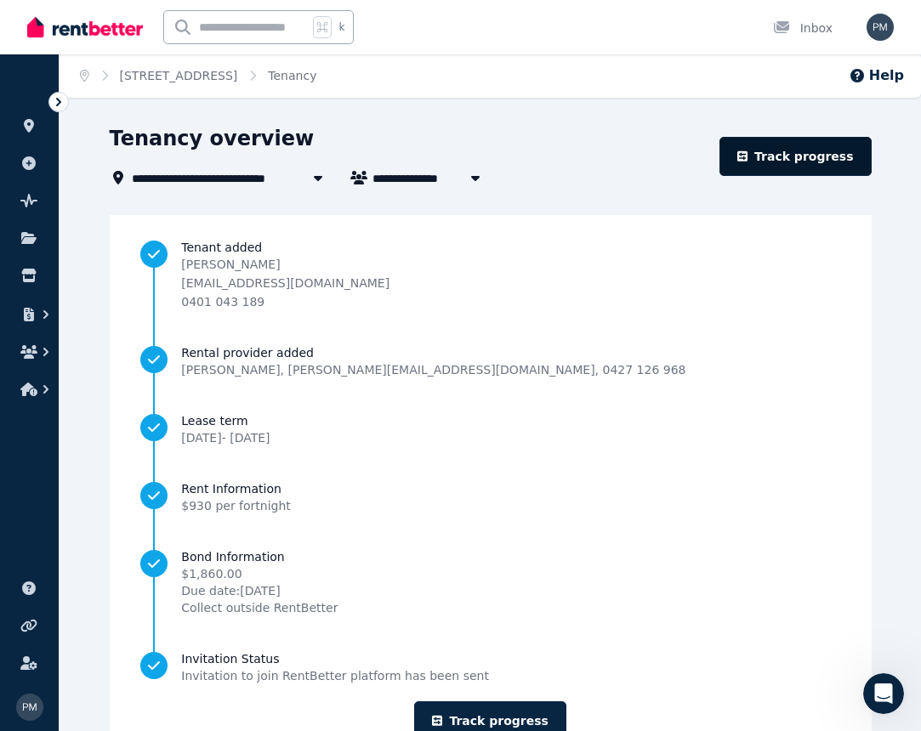
click at [838, 154] on link "Track progress" at bounding box center [796, 156] width 152 height 39
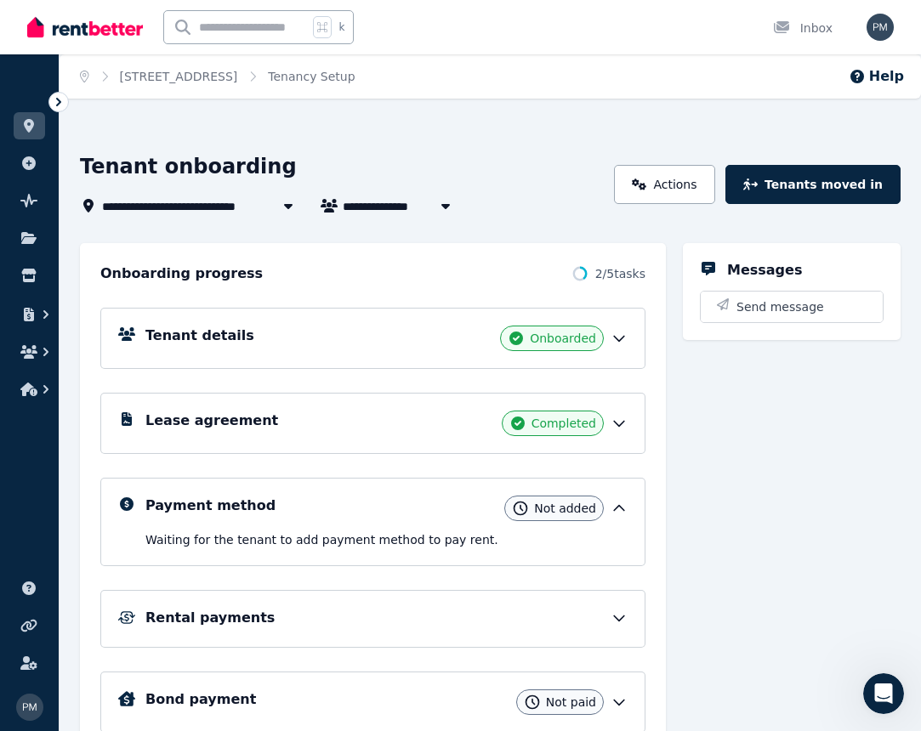
click at [552, 425] on span "Completed" at bounding box center [564, 423] width 65 height 17
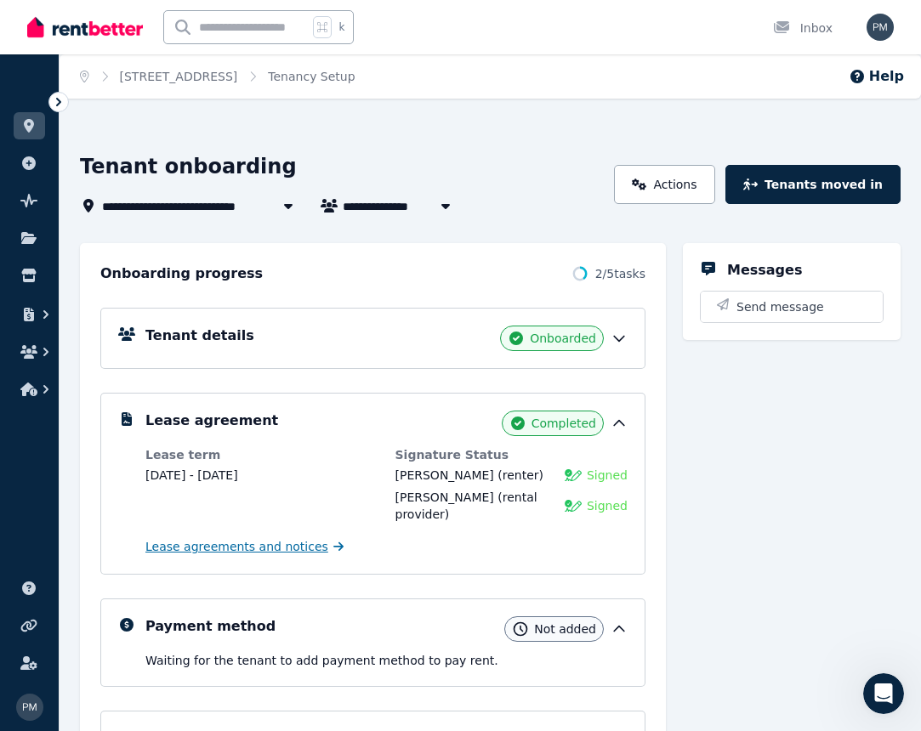
click at [226, 546] on span "Lease agreements and notices" at bounding box center [236, 546] width 183 height 17
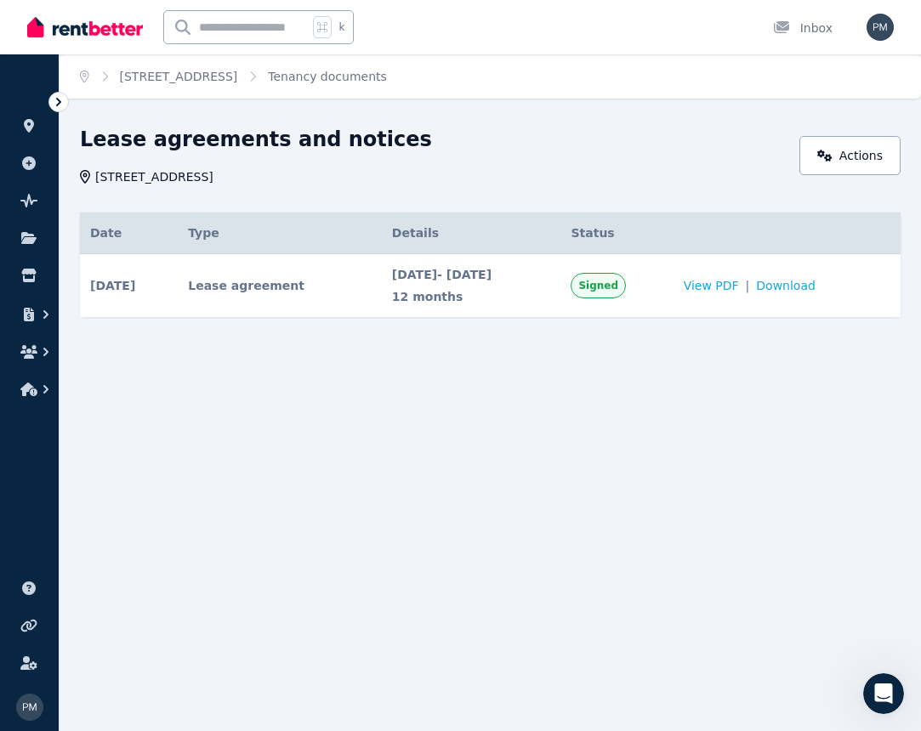
scroll to position [0, 1]
